Goal: Task Accomplishment & Management: Manage account settings

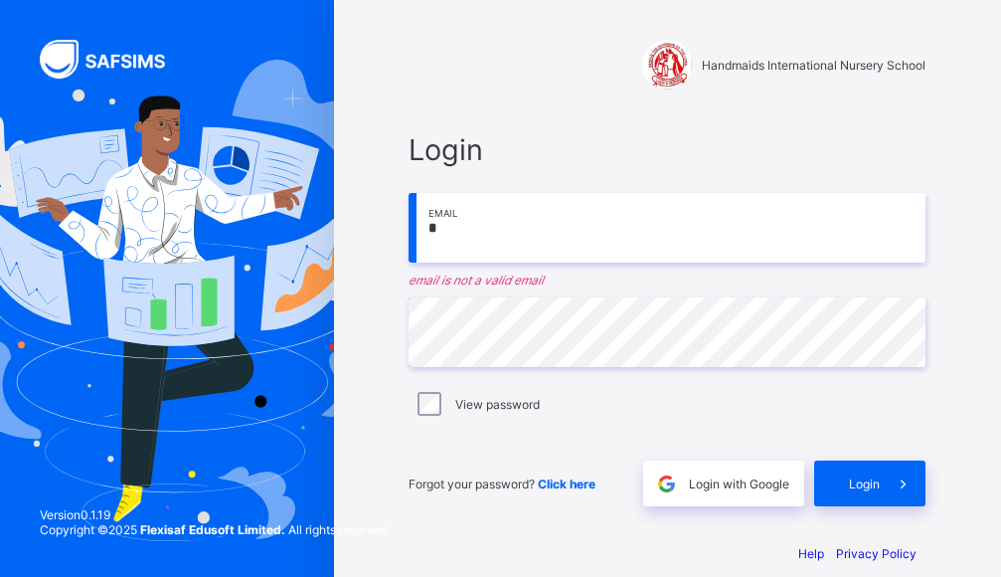
type input "**********"
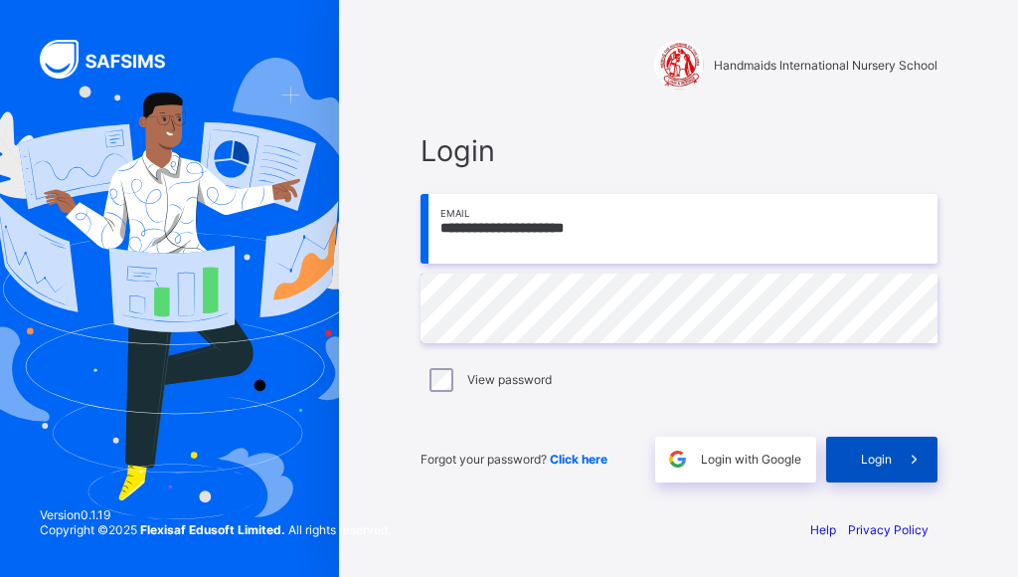
click at [862, 462] on span "Login" at bounding box center [876, 458] width 31 height 15
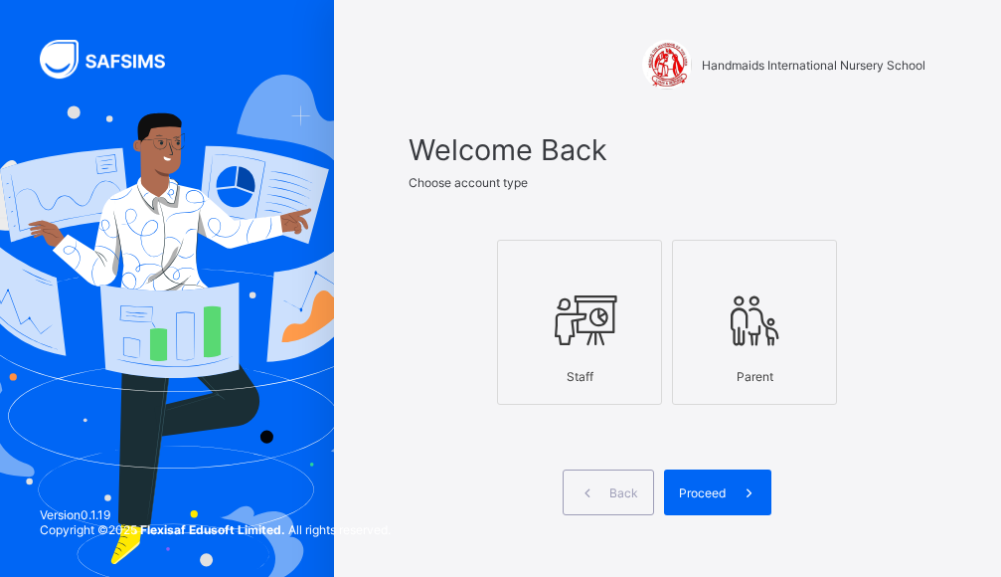
click at [634, 367] on div "Staff" at bounding box center [579, 376] width 143 height 35
click at [726, 492] on span "Proceed" at bounding box center [702, 492] width 47 height 15
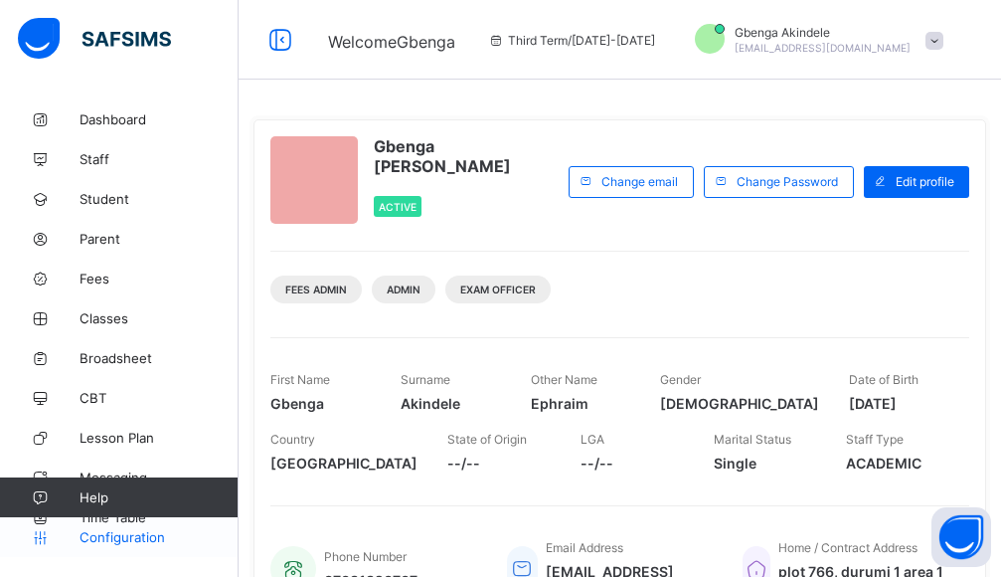
click at [138, 535] on span "Configuration" at bounding box center [159, 537] width 158 height 16
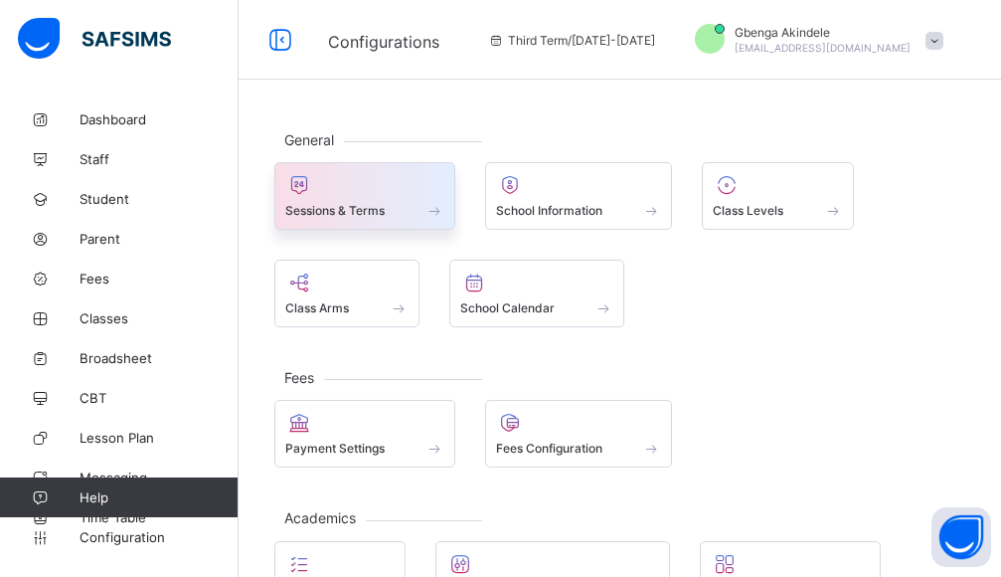
click at [329, 206] on span "Sessions & Terms" at bounding box center [334, 210] width 99 height 15
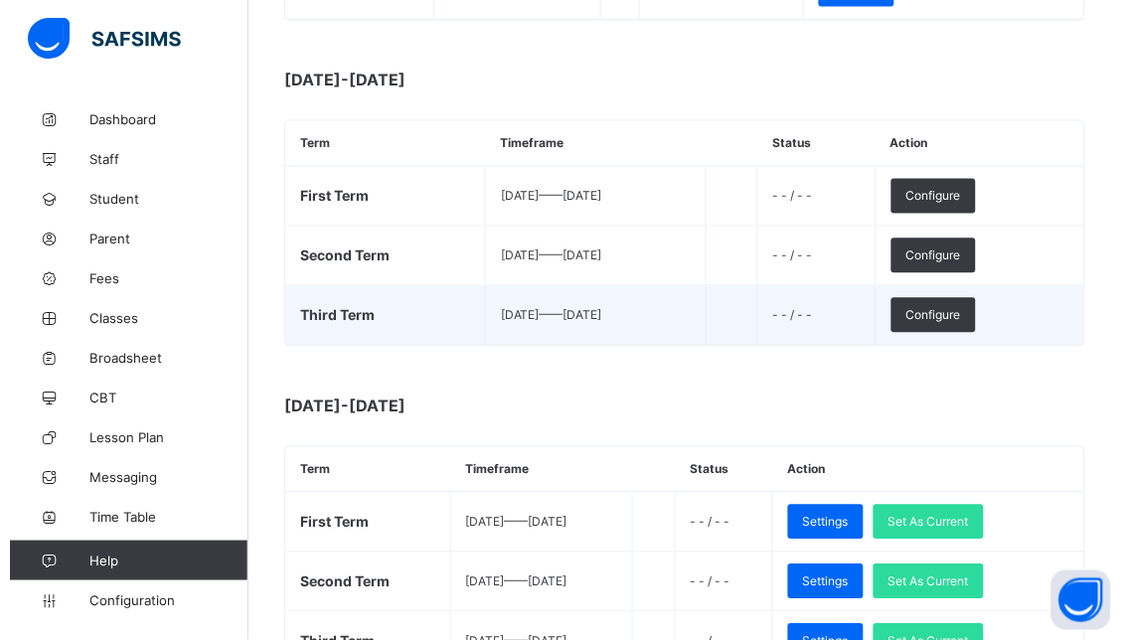
scroll to position [552, 0]
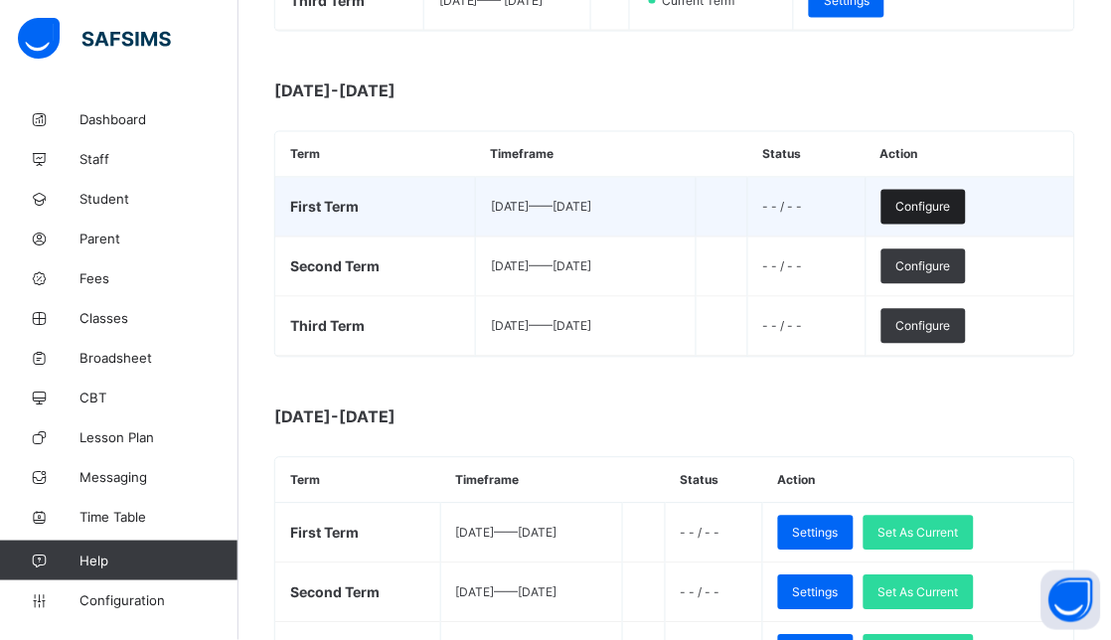
click at [966, 197] on div "Configure" at bounding box center [924, 207] width 84 height 35
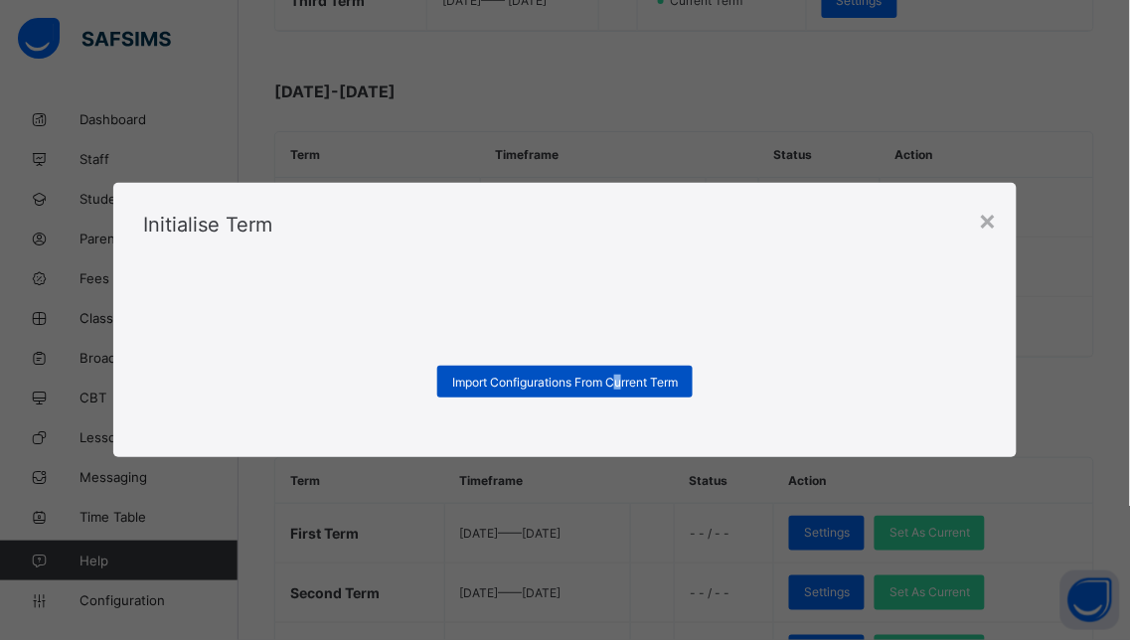
click at [623, 382] on span "Import Configurations From Current Term" at bounding box center [565, 382] width 226 height 15
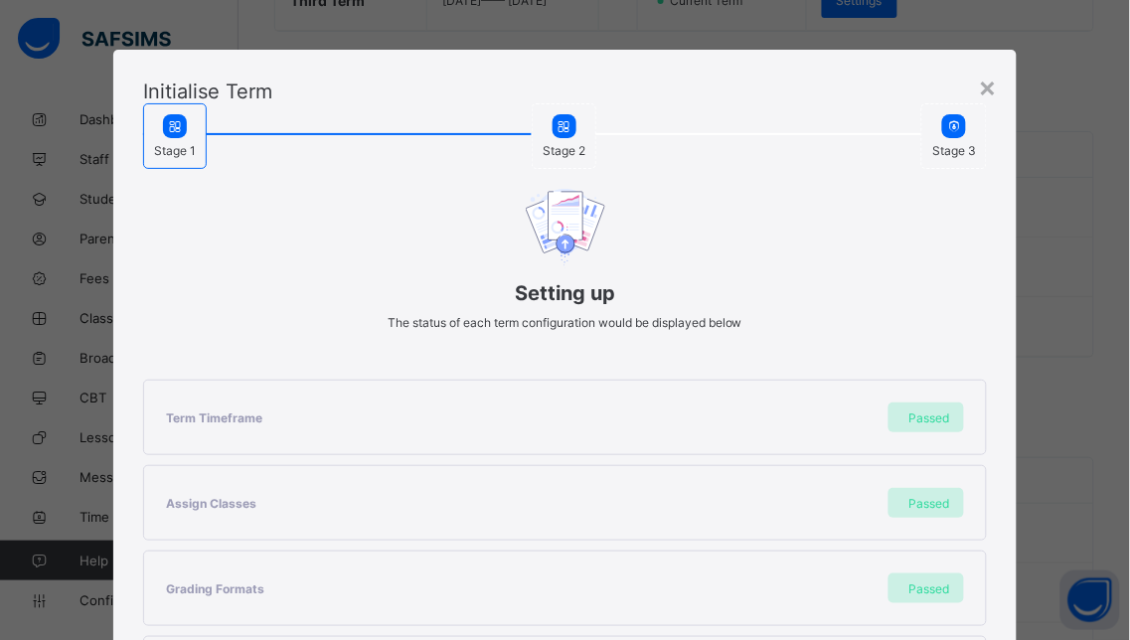
scroll to position [518, 0]
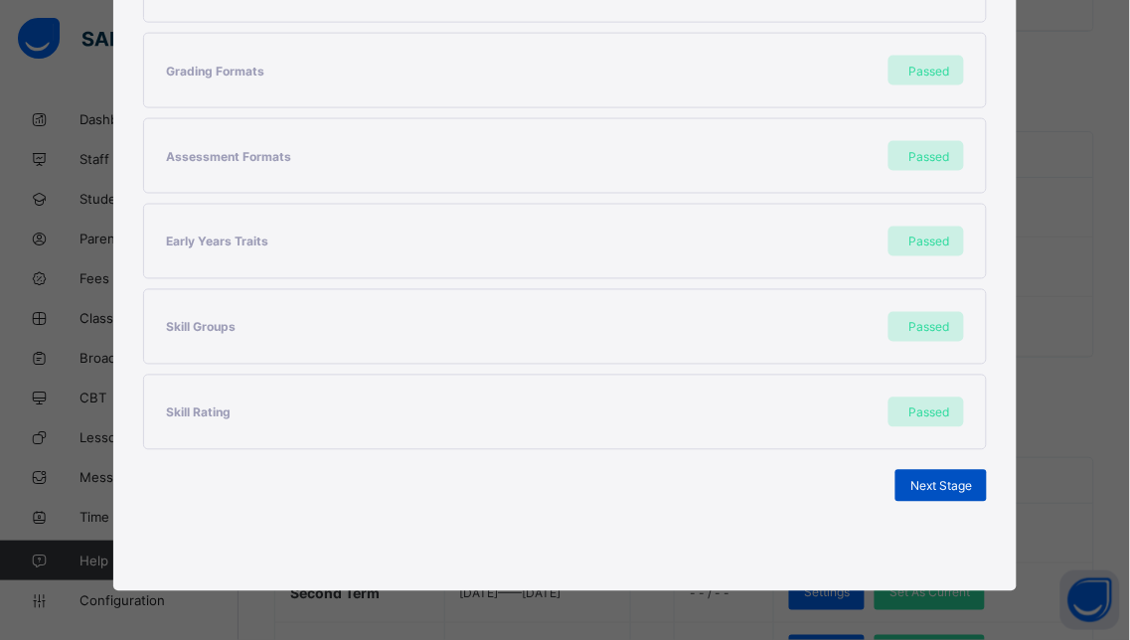
click at [929, 482] on span "Next Stage" at bounding box center [942, 486] width 62 height 15
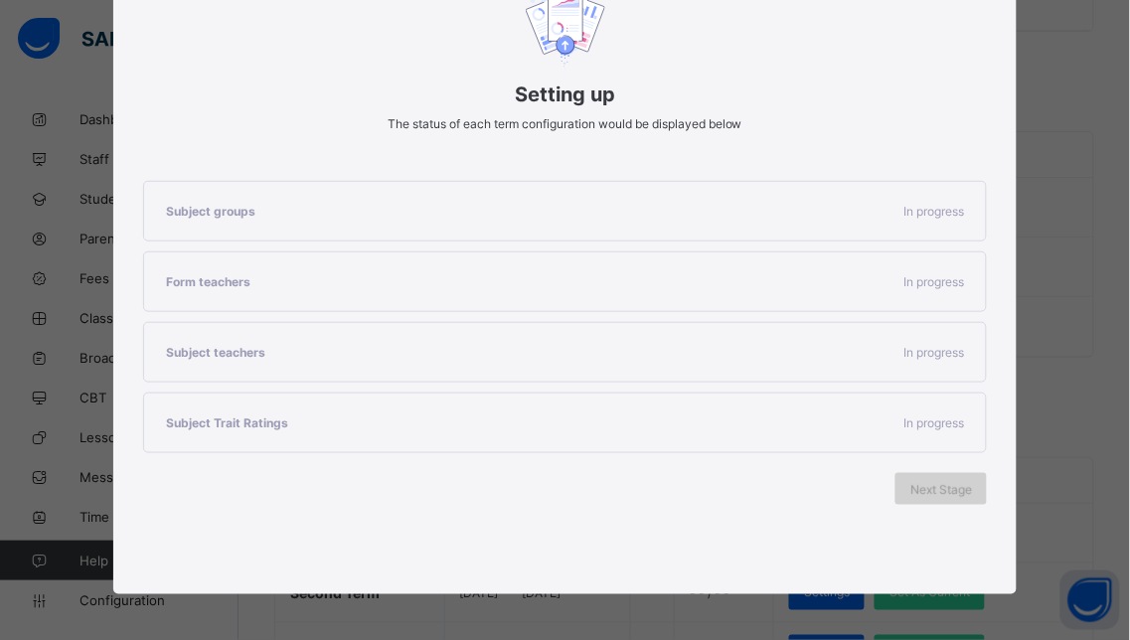
scroll to position [260, 0]
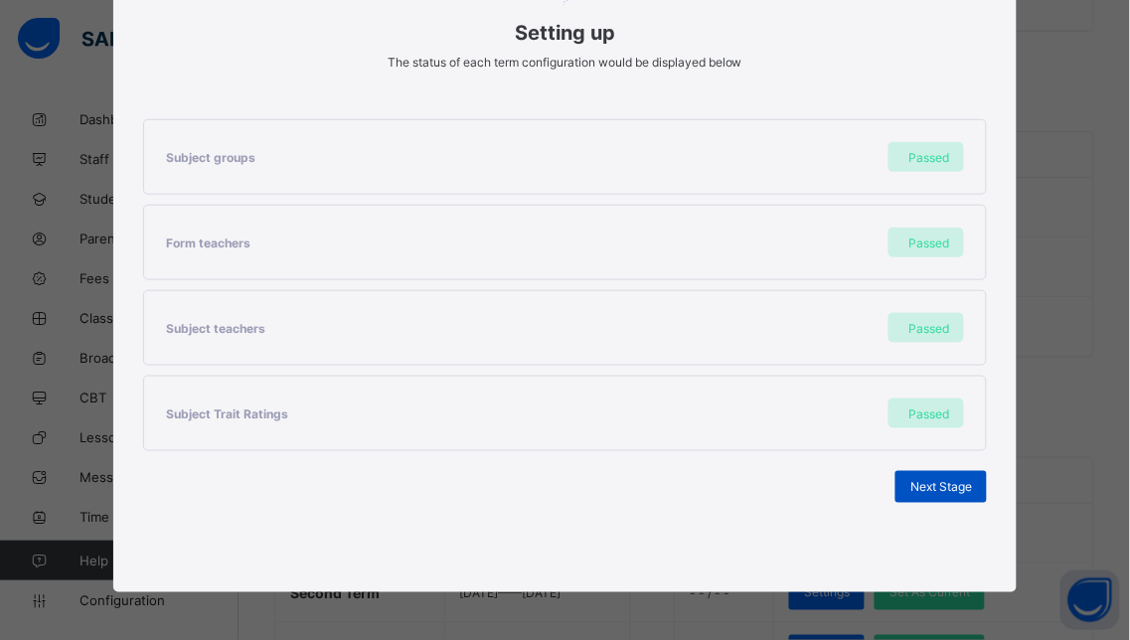
click at [911, 482] on span "Next Stage" at bounding box center [942, 487] width 62 height 15
click at [912, 485] on span "Set As Current Term" at bounding box center [916, 487] width 111 height 15
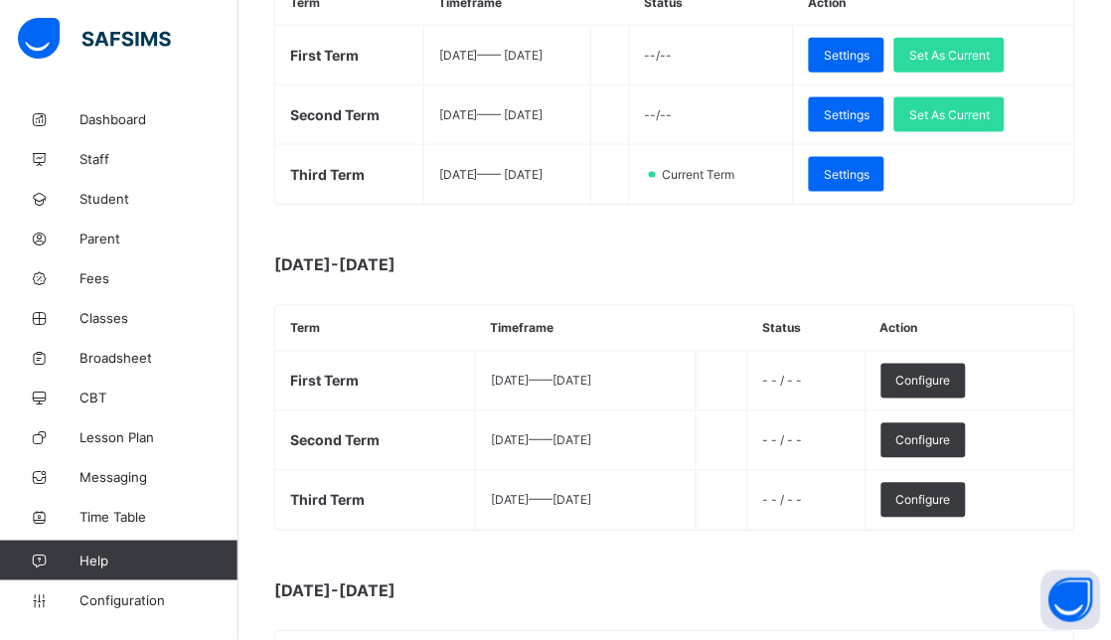
scroll to position [325, 0]
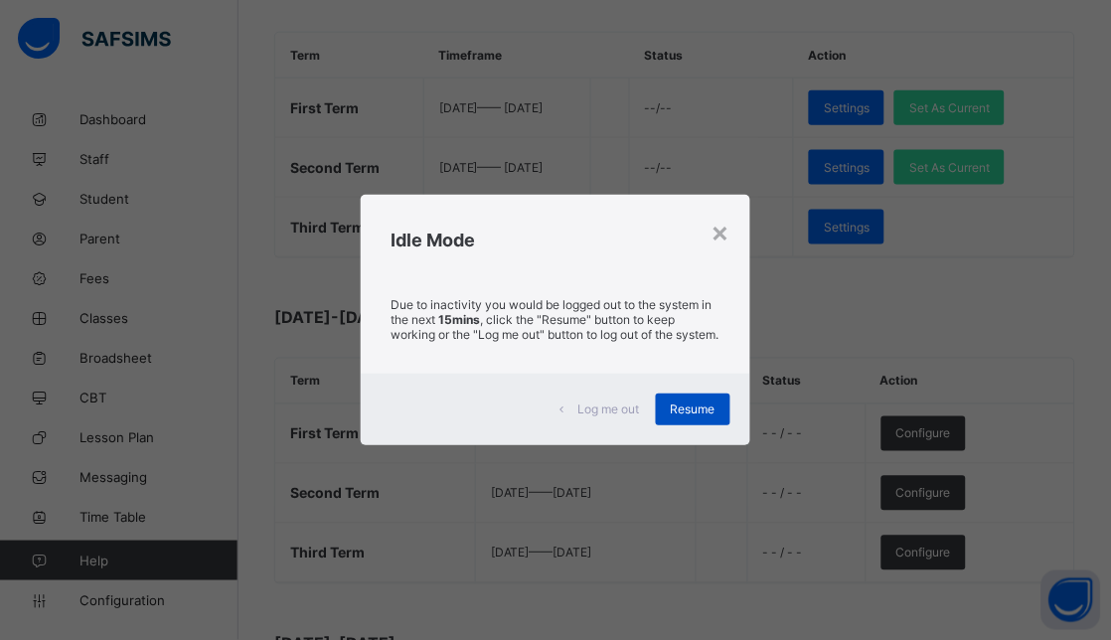
click at [684, 414] on span "Resume" at bounding box center [693, 409] width 45 height 15
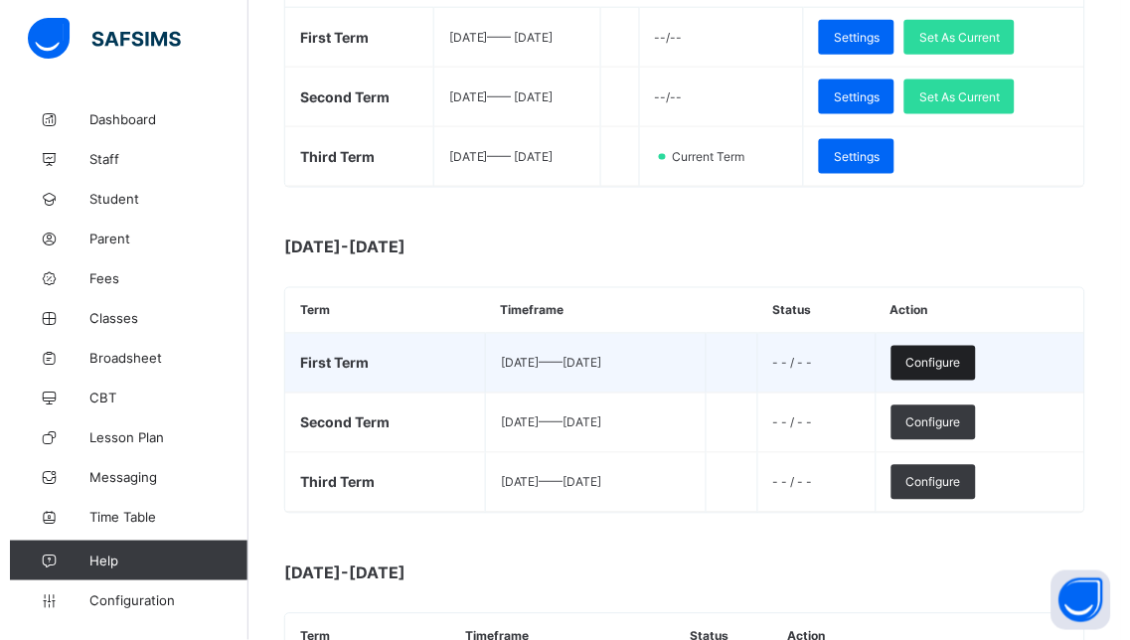
scroll to position [435, 0]
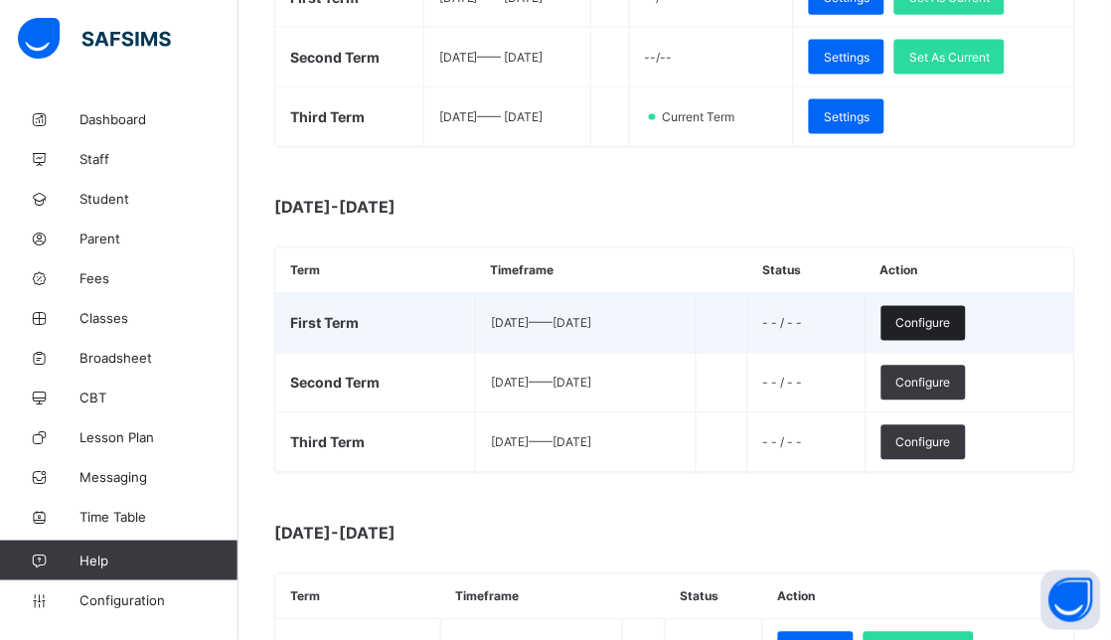
click at [951, 326] on span "Configure" at bounding box center [924, 323] width 55 height 15
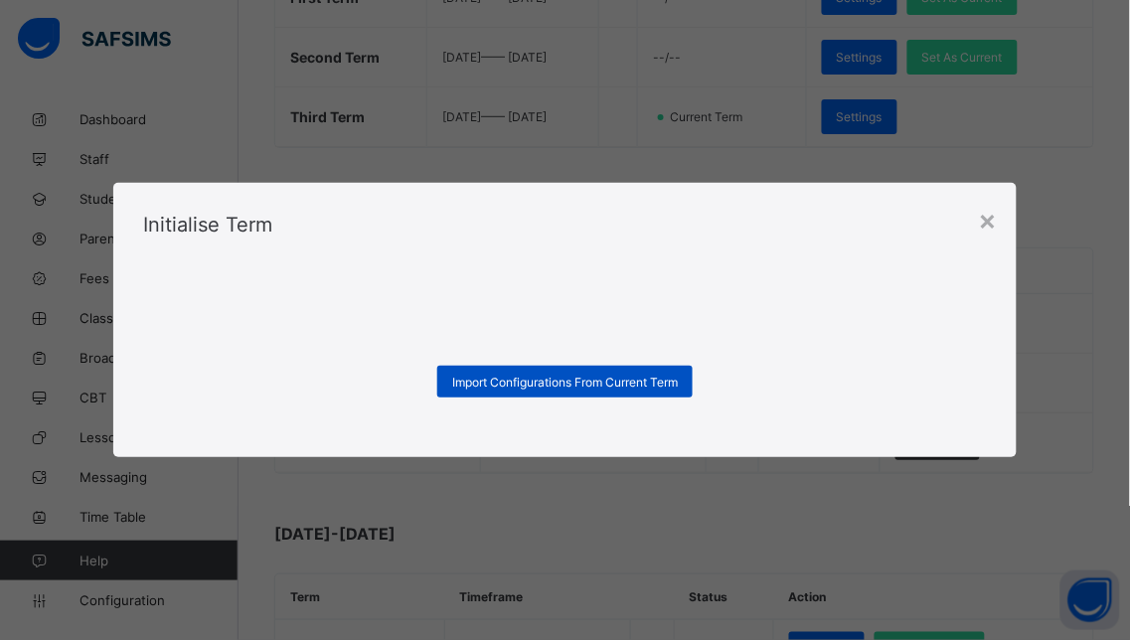
click at [591, 381] on span "Import Configurations From Current Term" at bounding box center [565, 382] width 226 height 15
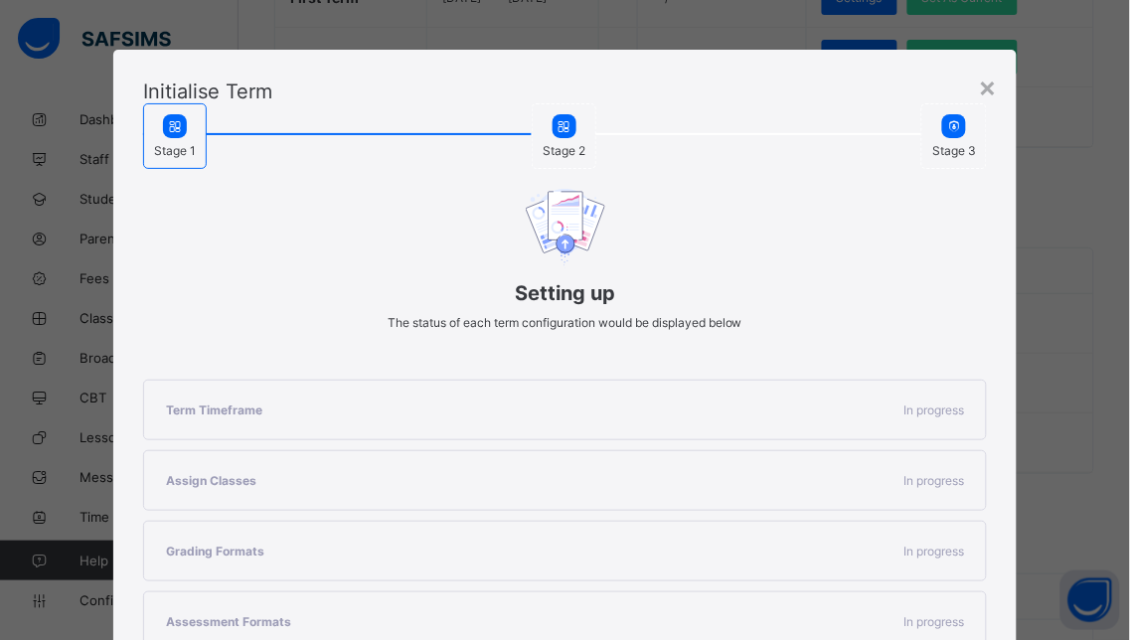
click at [955, 125] on icon at bounding box center [954, 126] width 17 height 15
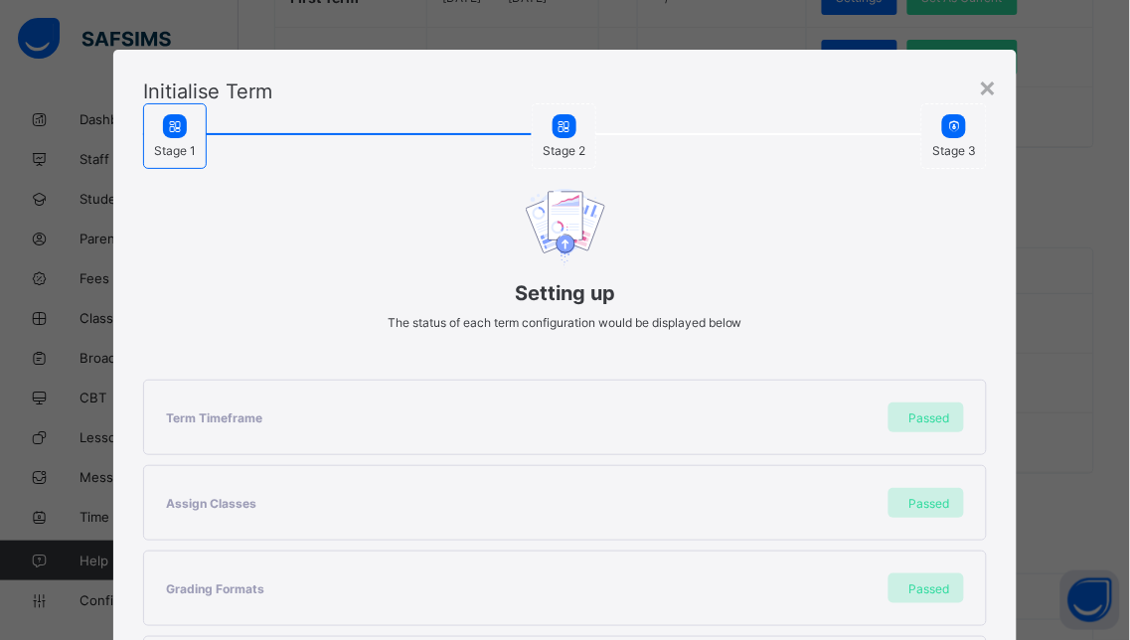
scroll to position [518, 0]
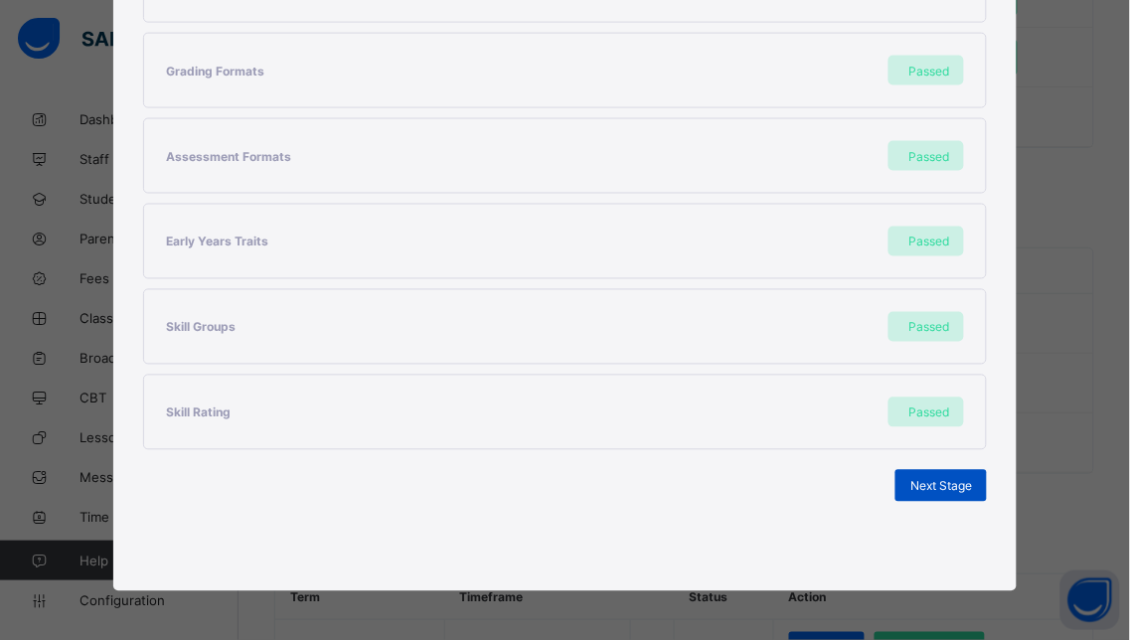
click at [928, 487] on span "Next Stage" at bounding box center [942, 486] width 62 height 15
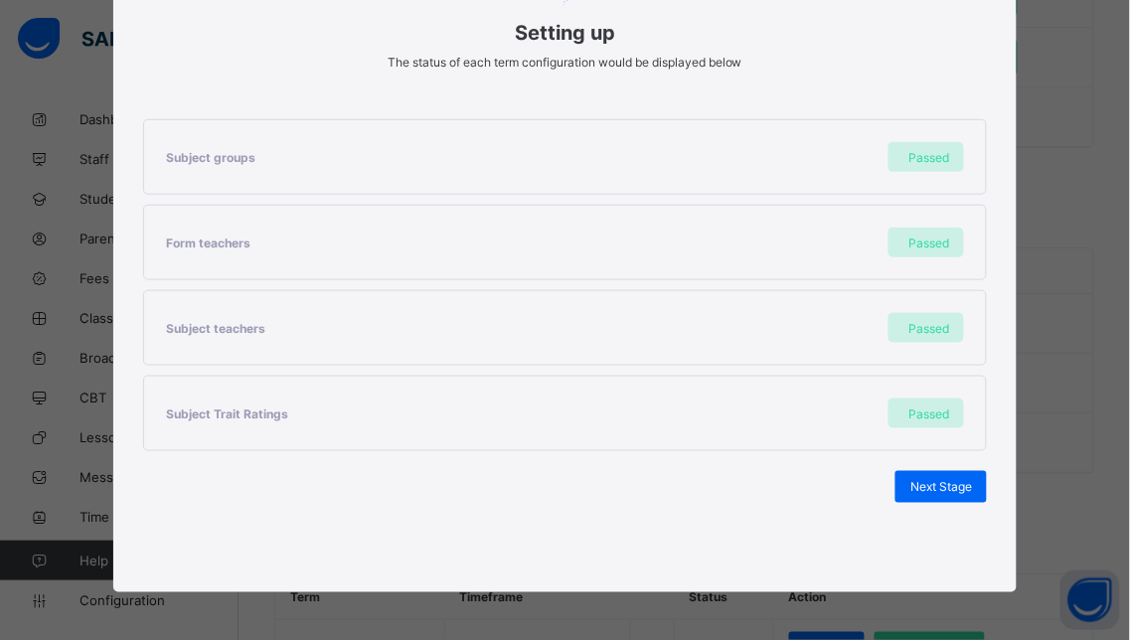
click at [928, 487] on span "Next Stage" at bounding box center [942, 487] width 62 height 15
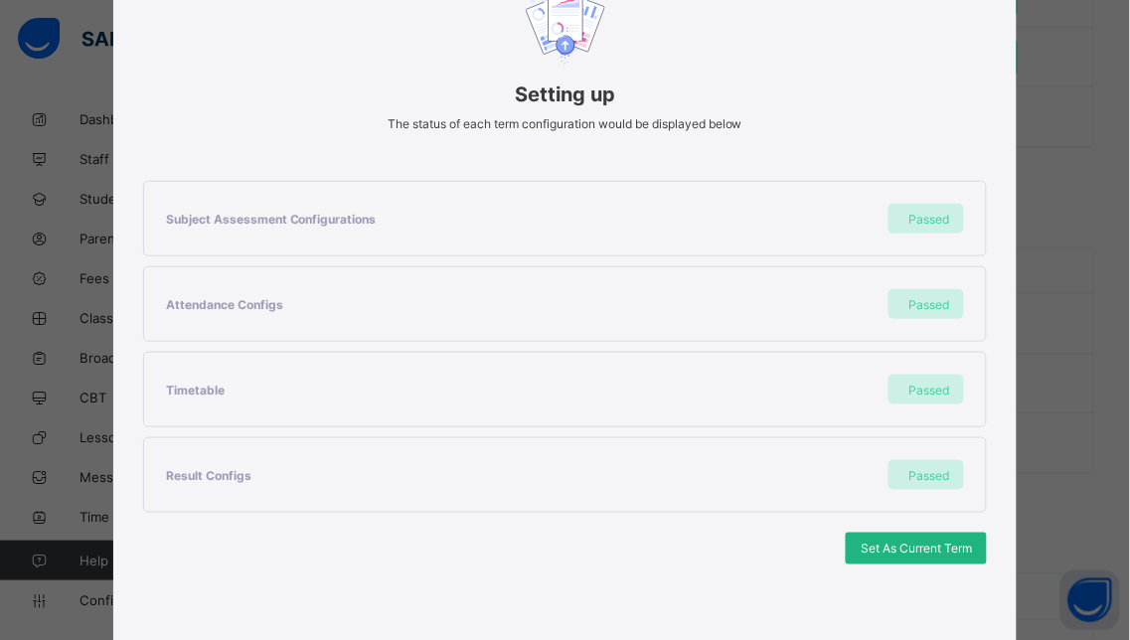
scroll to position [260, 0]
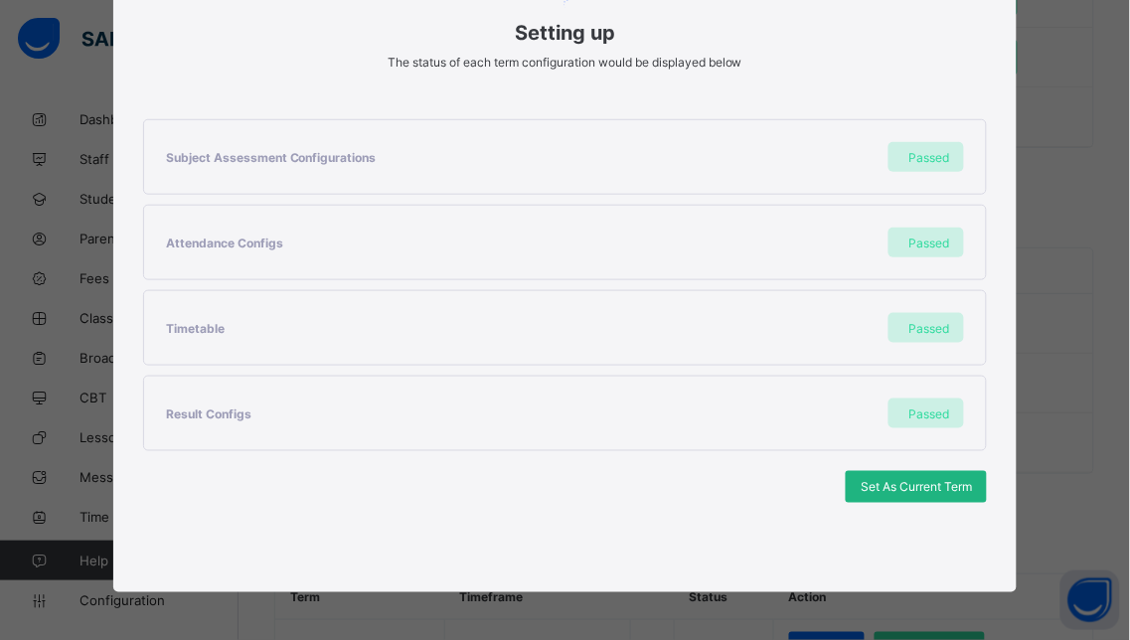
click at [927, 488] on span "Set As Current Term" at bounding box center [916, 487] width 111 height 15
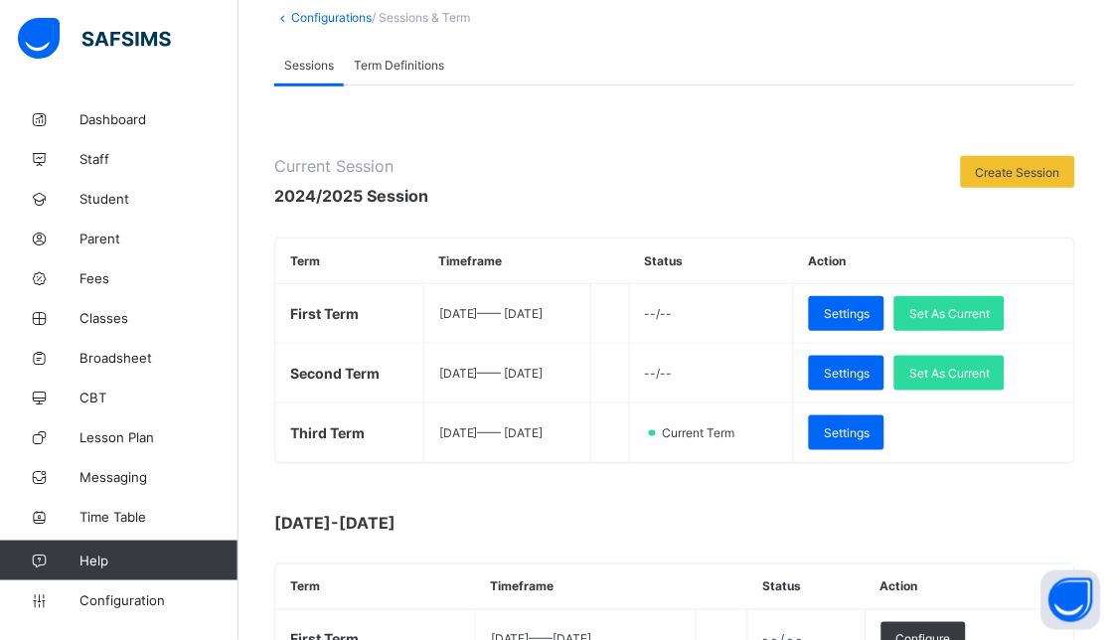
scroll to position [0, 0]
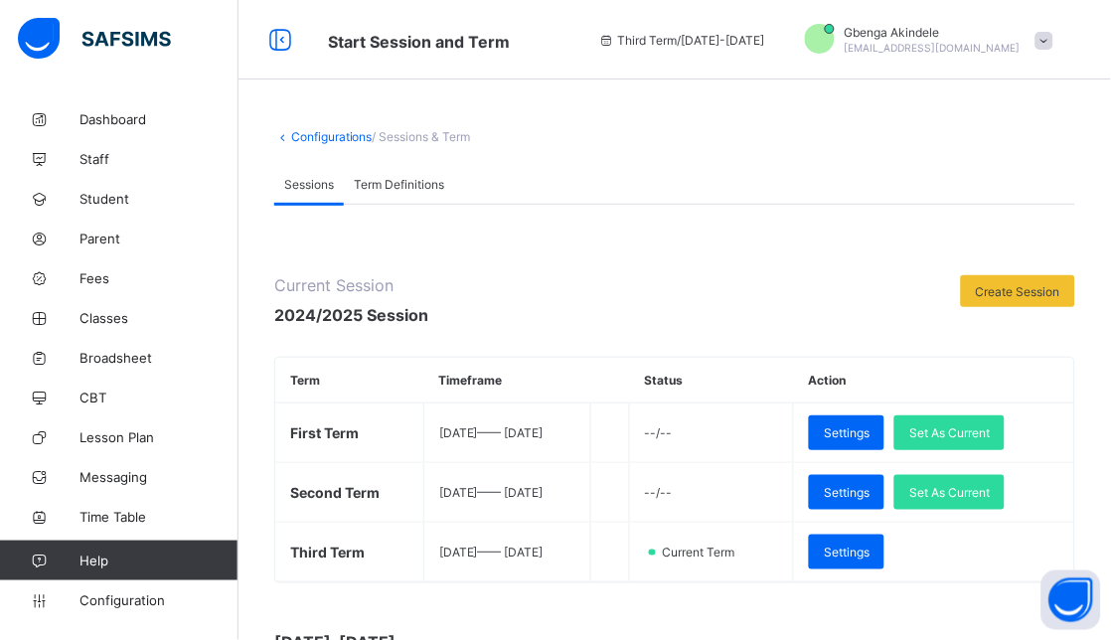
click at [409, 179] on span "Term Definitions" at bounding box center [399, 184] width 90 height 15
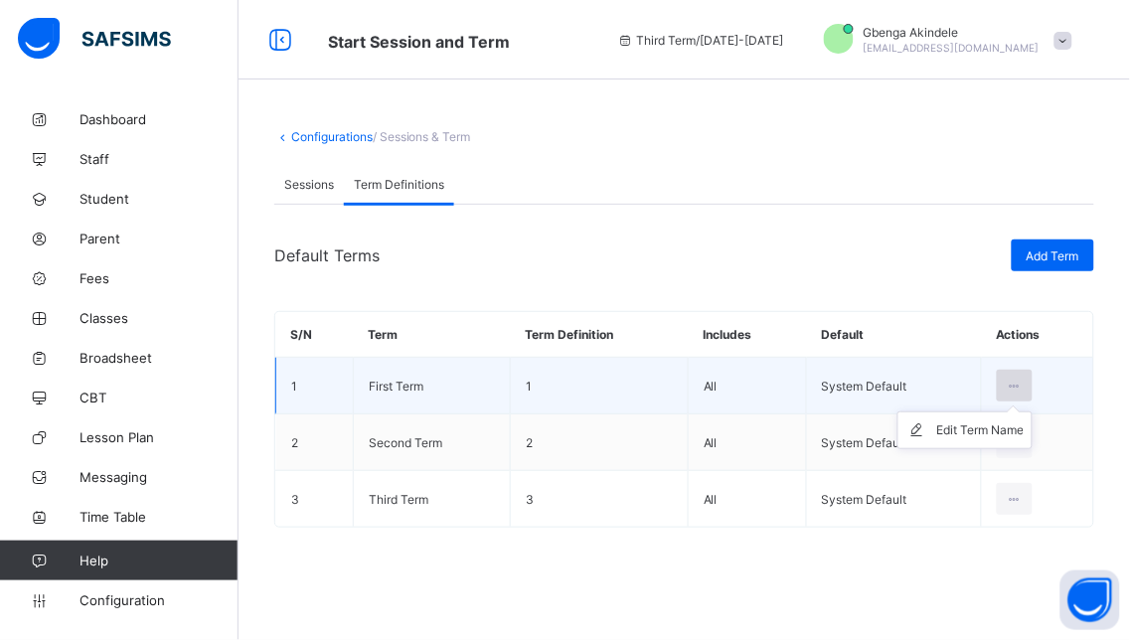
click at [1008, 380] on icon at bounding box center [1015, 386] width 17 height 15
click at [1017, 412] on ul "Edit Term Name" at bounding box center [965, 431] width 135 height 38
click at [1017, 389] on icon at bounding box center [1015, 386] width 17 height 15
click at [974, 432] on div "Edit Term Name" at bounding box center [979, 430] width 87 height 20
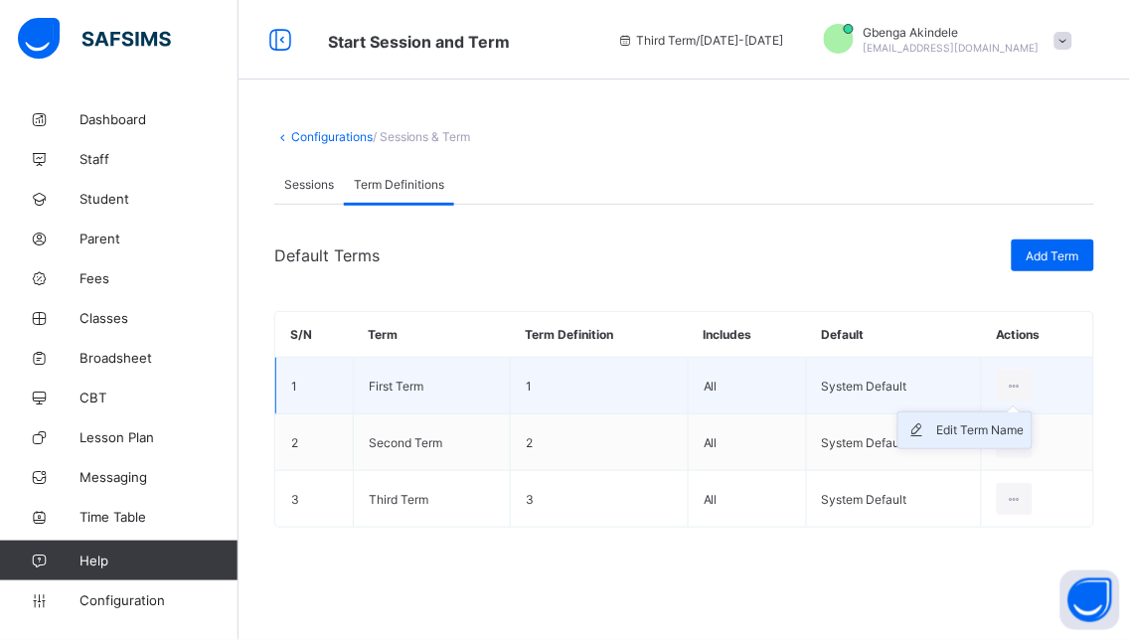
type input "**********"
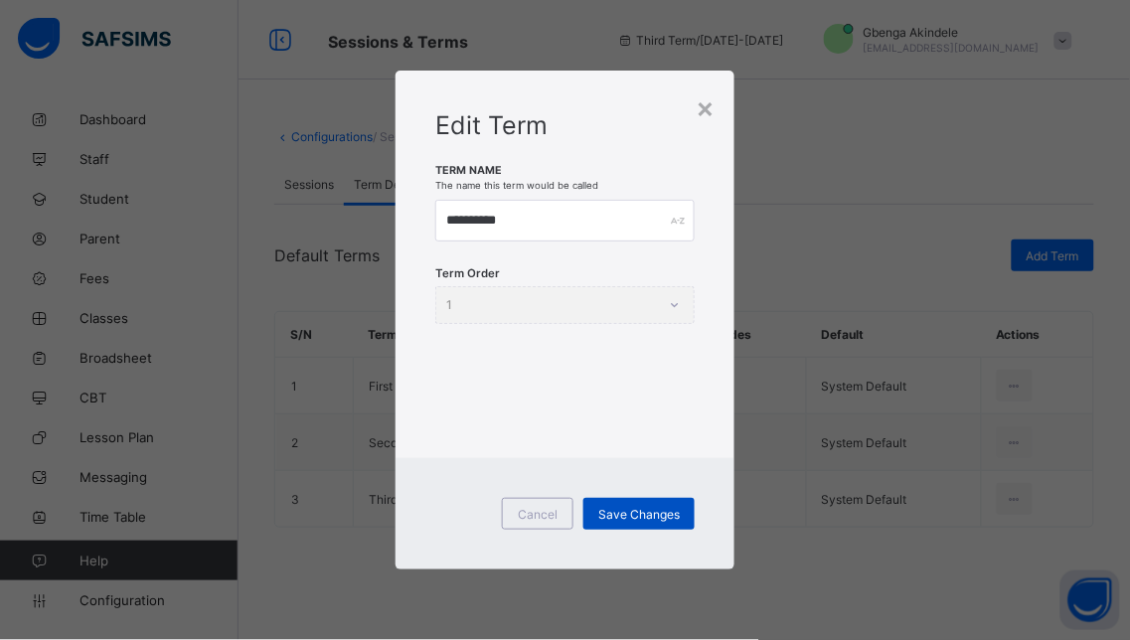
click at [631, 514] on span "Save Changes" at bounding box center [639, 514] width 82 height 15
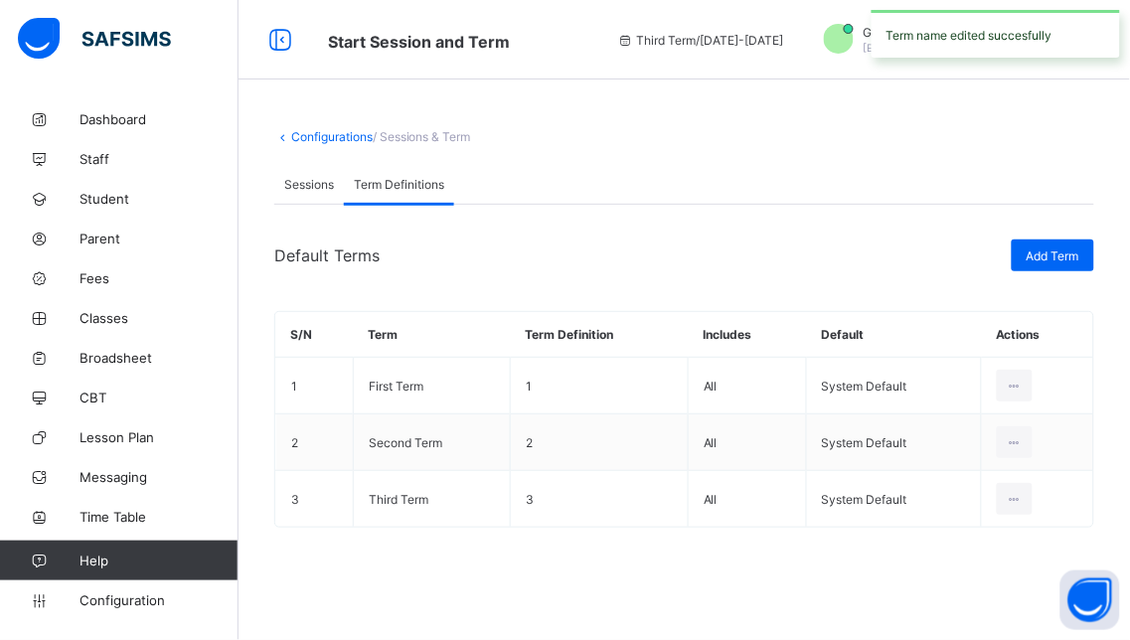
click at [304, 192] on div "Sessions" at bounding box center [309, 184] width 70 height 40
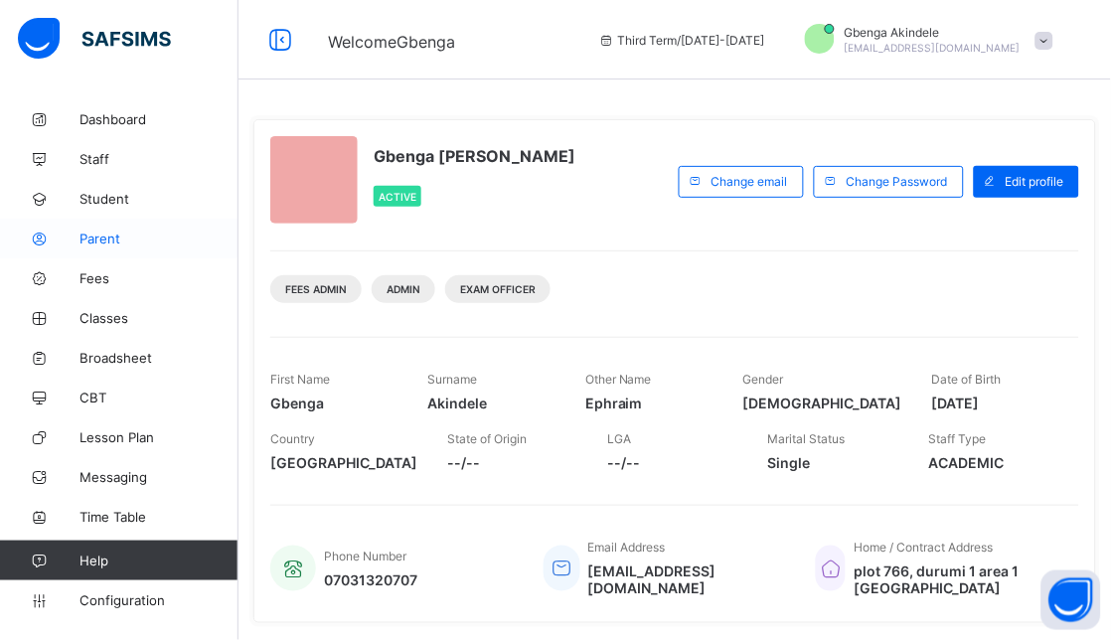
click at [102, 247] on link "Parent" at bounding box center [119, 239] width 239 height 40
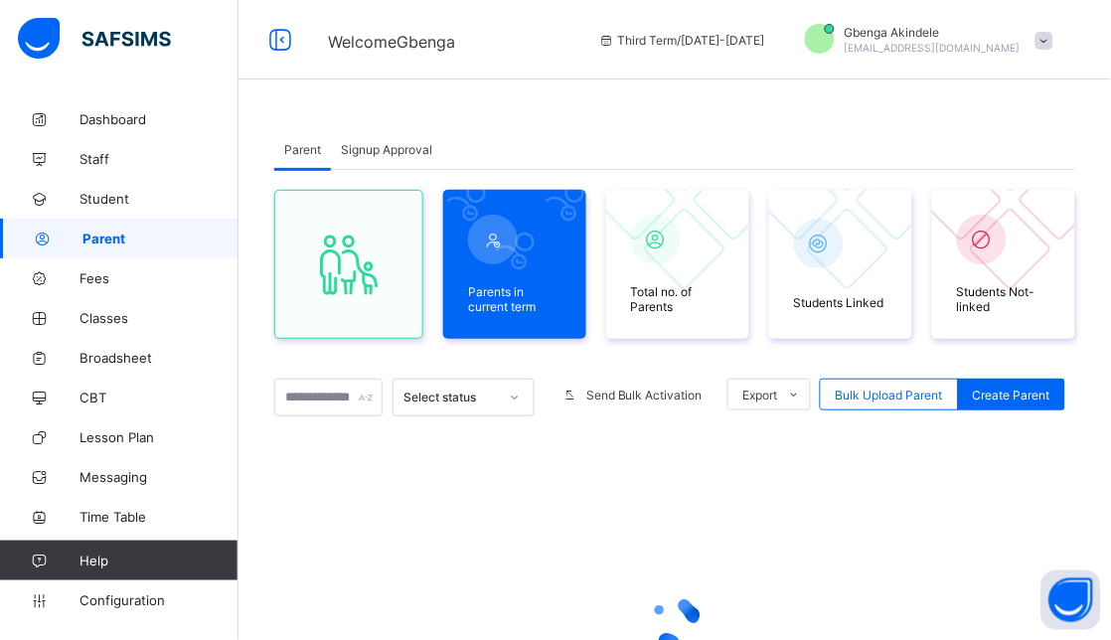
click at [361, 146] on span "Signup Approval" at bounding box center [386, 149] width 91 height 15
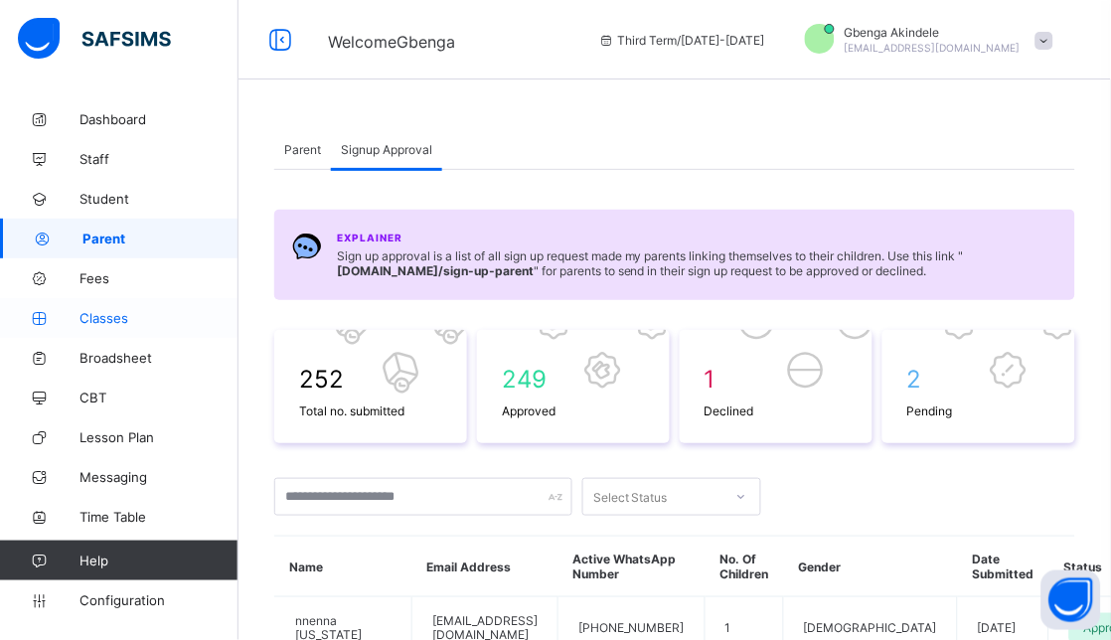
click at [110, 330] on link "Classes" at bounding box center [119, 318] width 239 height 40
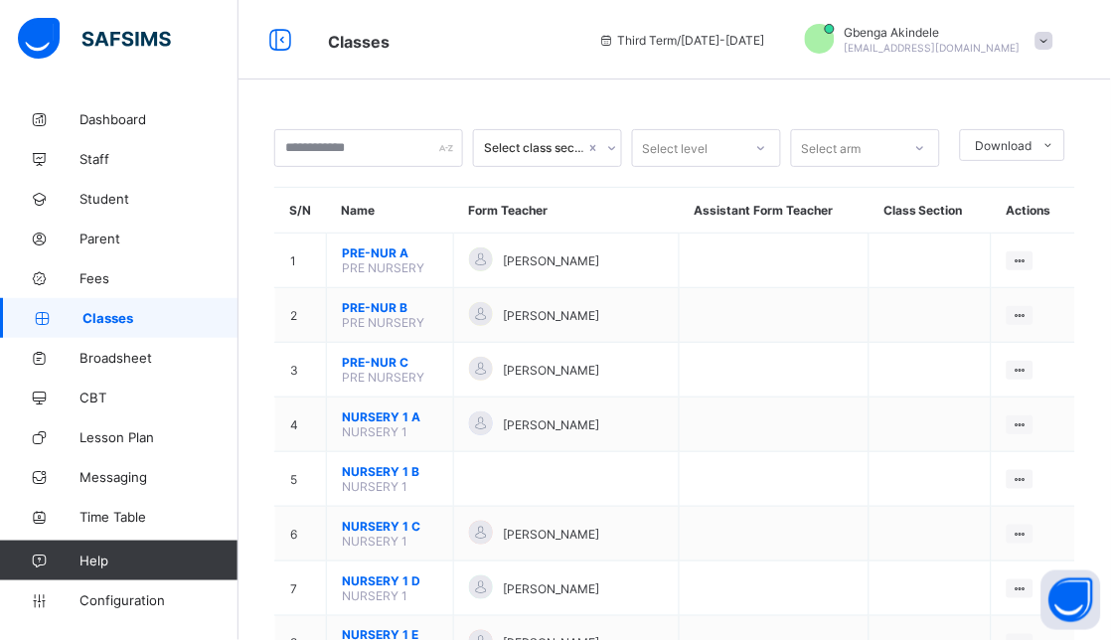
click at [763, 35] on span "Third Term / [DATE]-[DATE]" at bounding box center [681, 40] width 167 height 15
click at [615, 38] on icon at bounding box center [606, 40] width 17 height 15
click at [938, 38] on span "[PERSON_NAME]" at bounding box center [933, 32] width 176 height 15
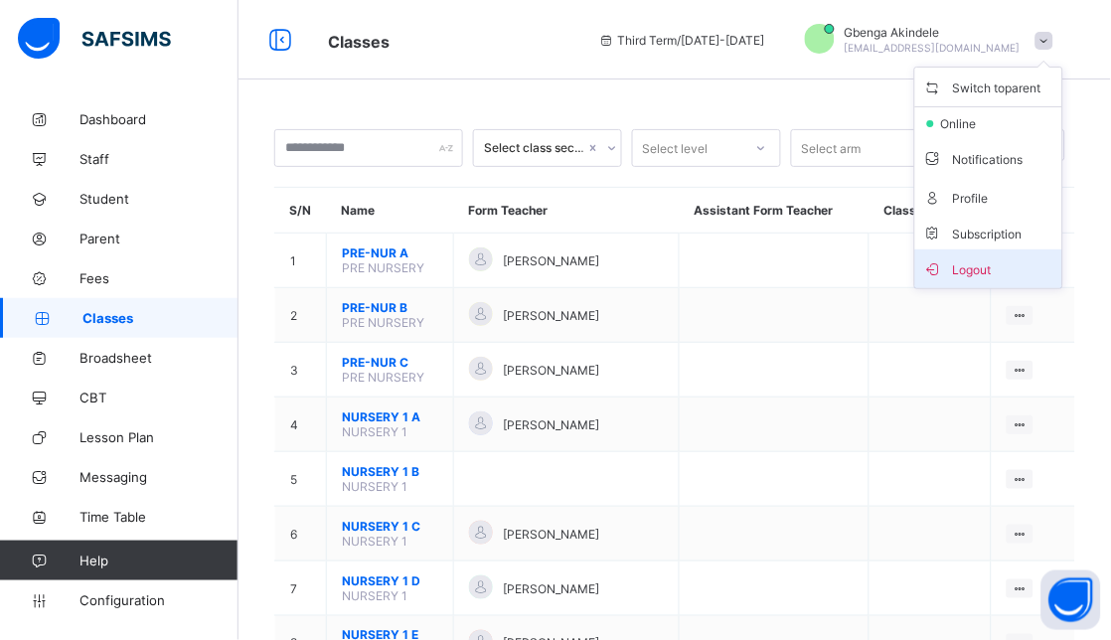
click at [994, 262] on span "Logout" at bounding box center [988, 268] width 131 height 23
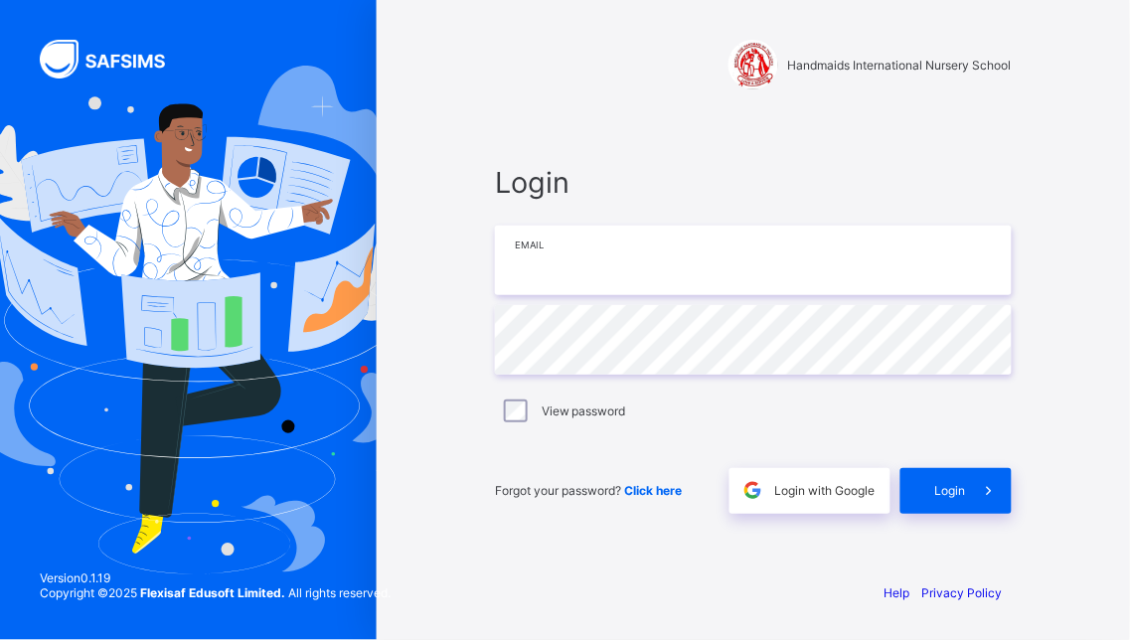
type input "**********"
